Goal: Information Seeking & Learning: Learn about a topic

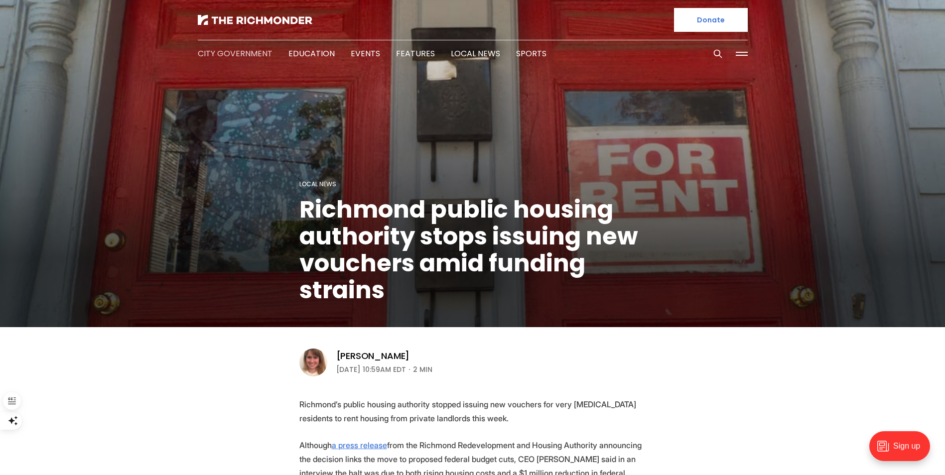
click at [225, 53] on link "City Government" at bounding box center [235, 53] width 75 height 11
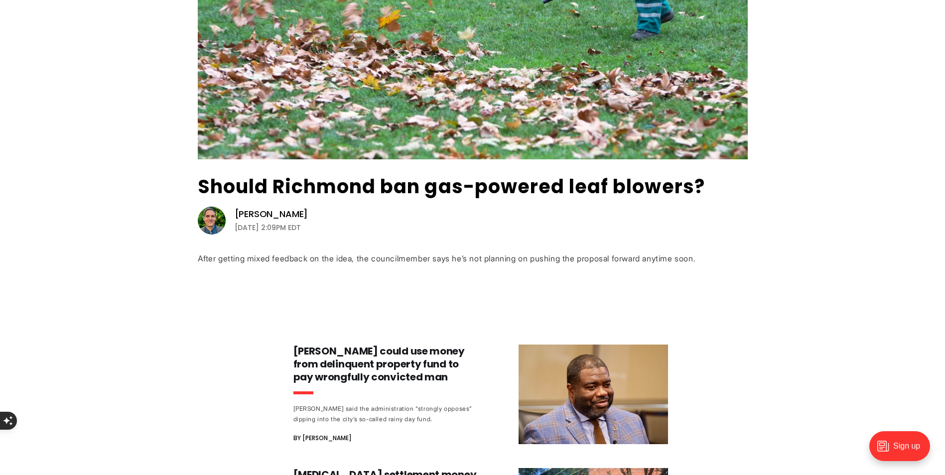
scroll to position [199, 0]
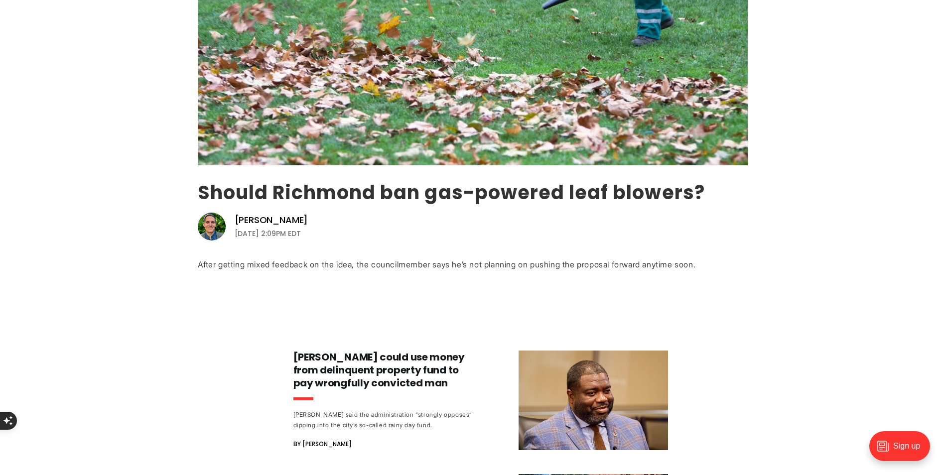
click at [294, 188] on link "Should Richmond ban gas-powered leaf blowers?" at bounding box center [451, 192] width 507 height 26
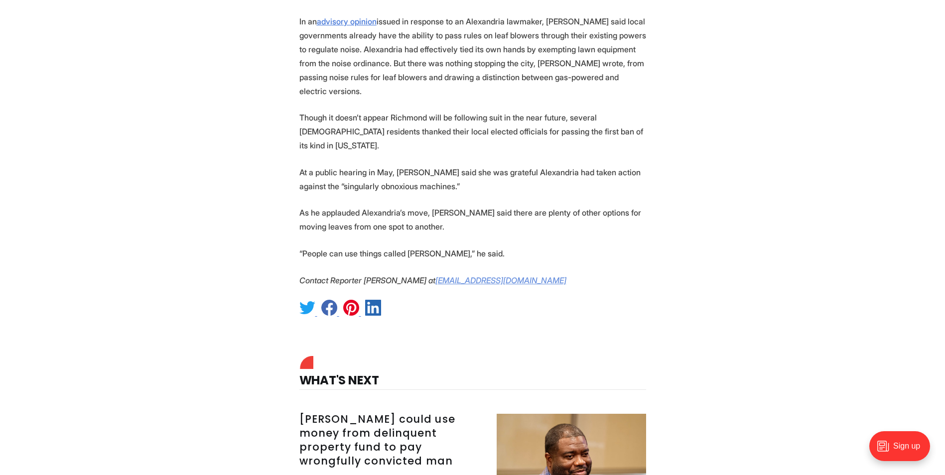
scroll to position [1544, 0]
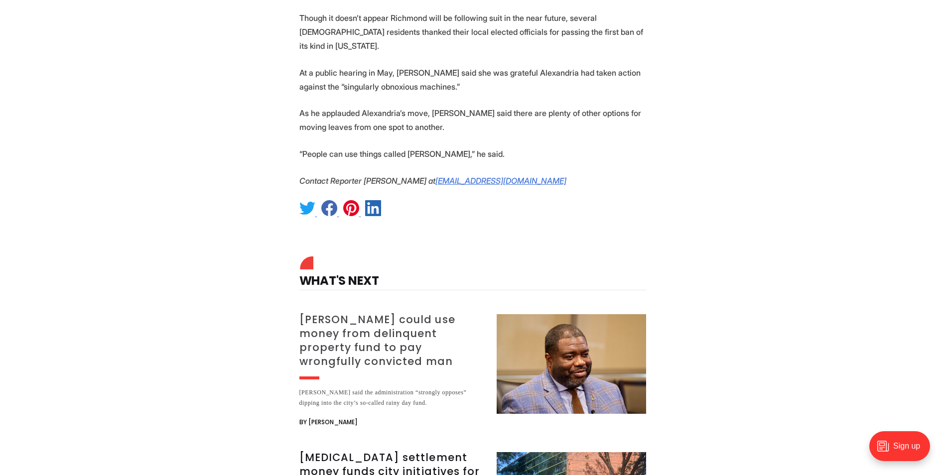
click at [359, 313] on h3 "[PERSON_NAME] could use money from delinquent property fund to pay wrongfully c…" at bounding box center [391, 341] width 185 height 56
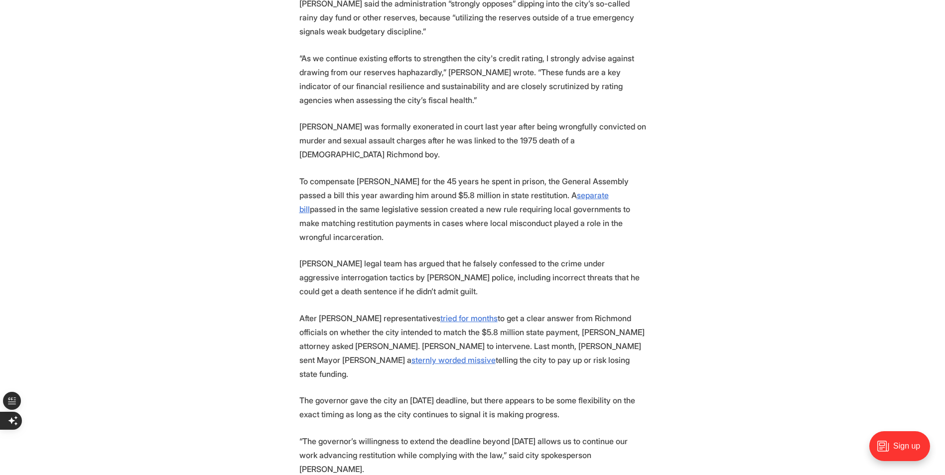
scroll to position [996, 0]
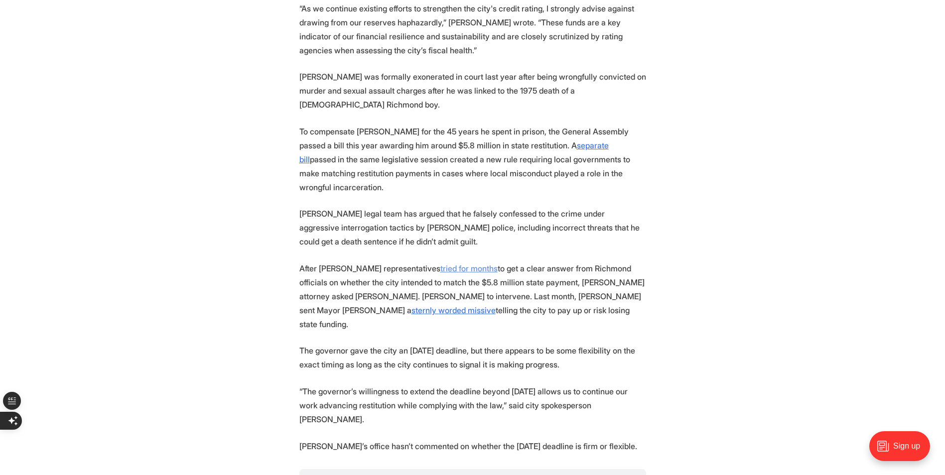
click at [440, 263] on u "tried for months" at bounding box center [468, 268] width 57 height 10
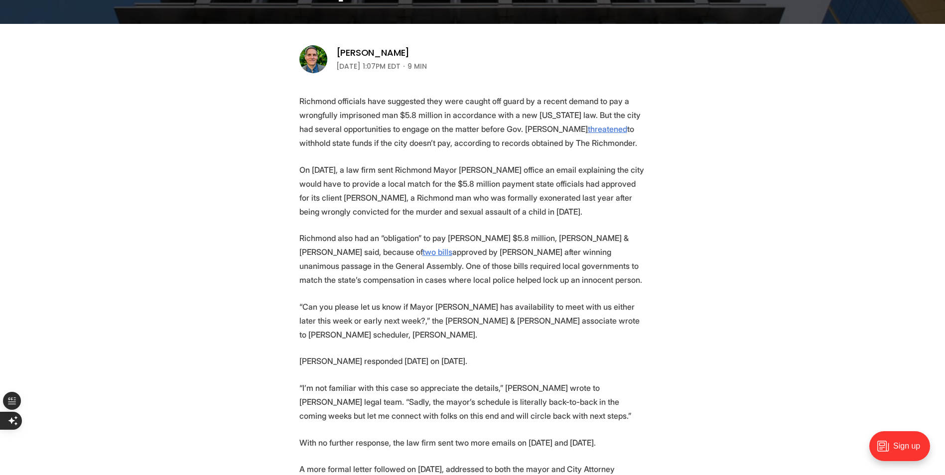
scroll to position [299, 0]
